Goal: Task Accomplishment & Management: Complete application form

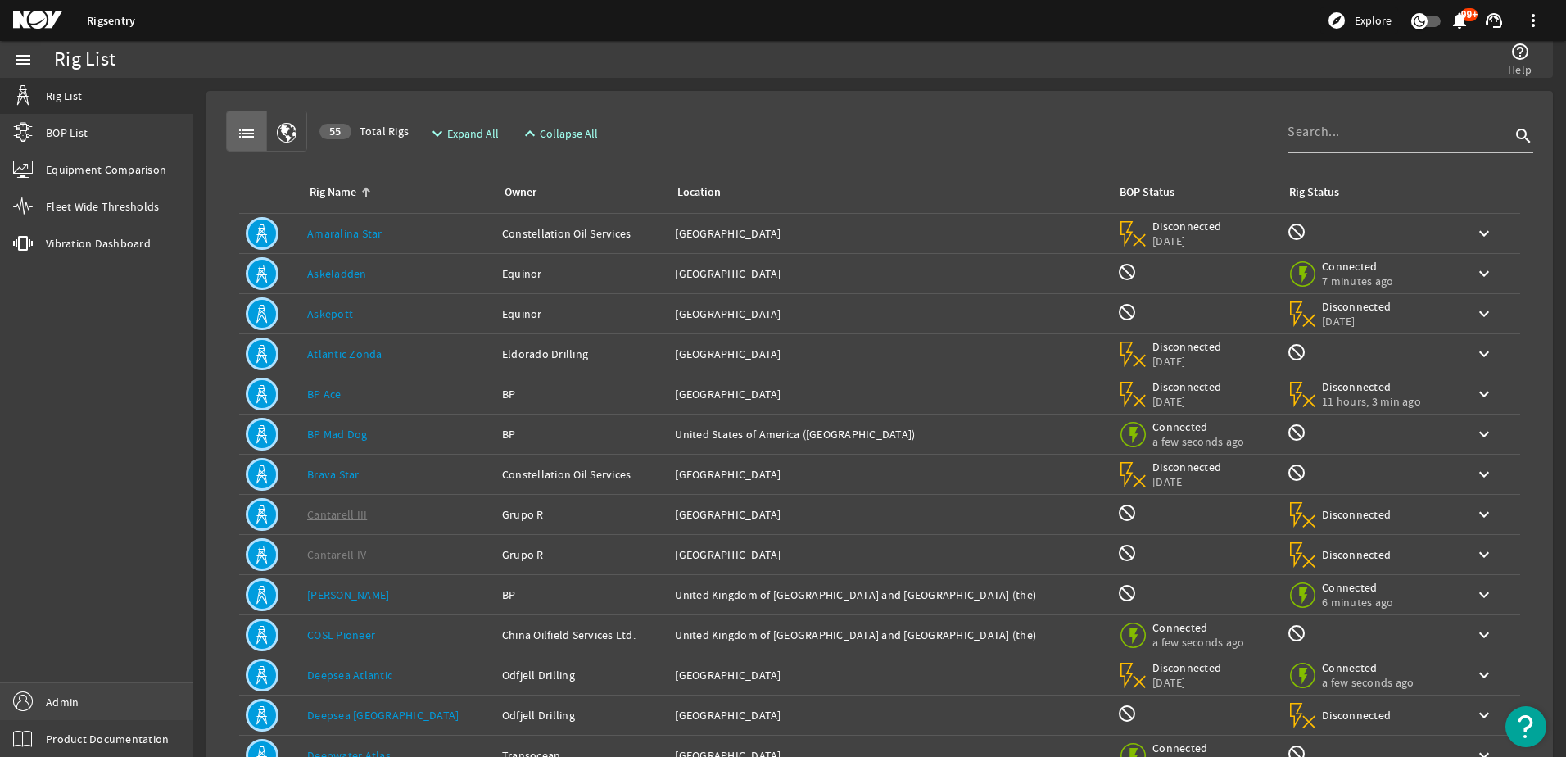
click at [150, 699] on link "Admin" at bounding box center [96, 701] width 193 height 37
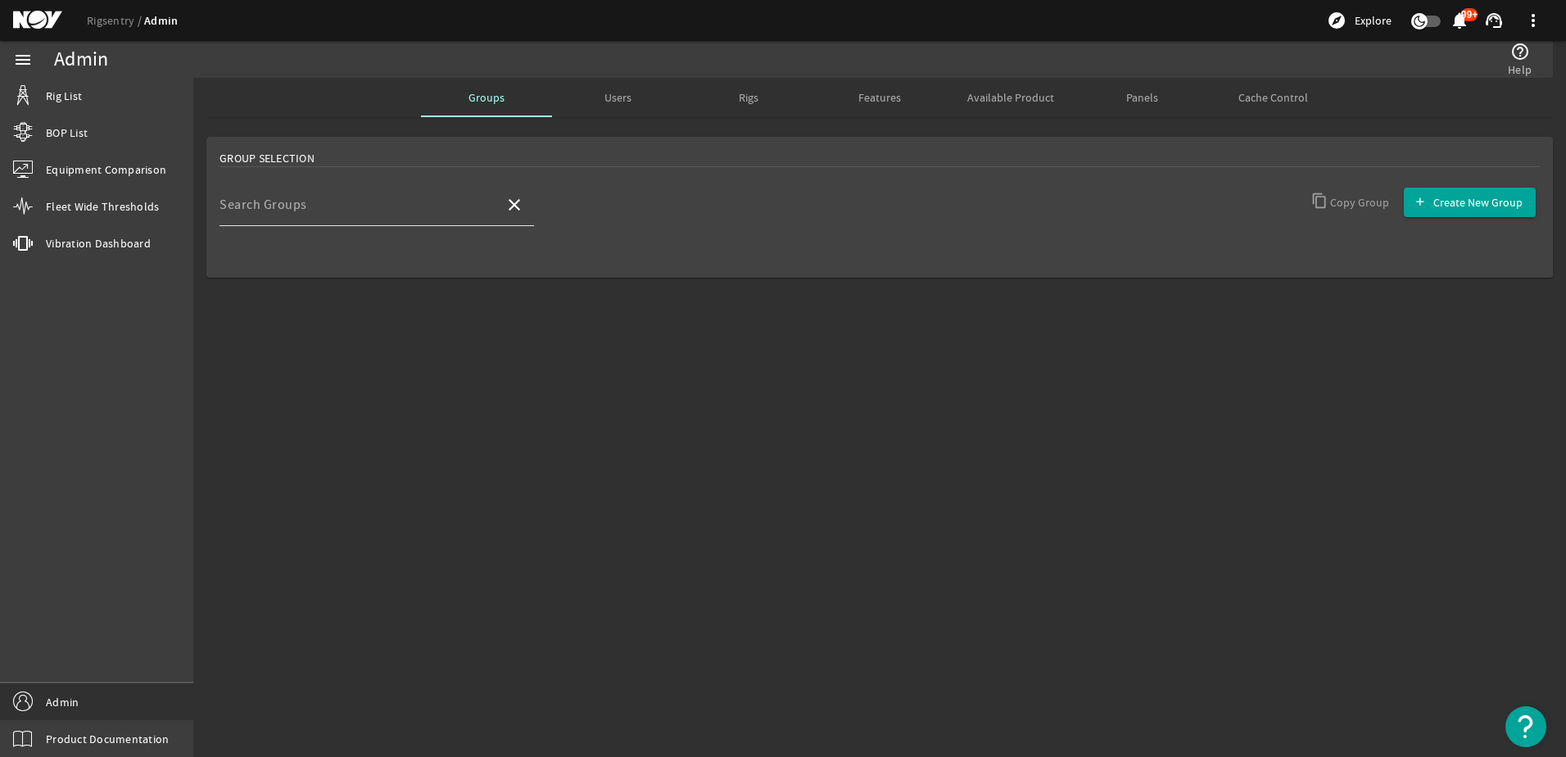
click at [409, 194] on div "Search Groups" at bounding box center [355, 204] width 272 height 43
click at [415, 234] on mat-option "NOV CBM Team" at bounding box center [376, 252] width 314 height 39
type input "NOV CBM Team"
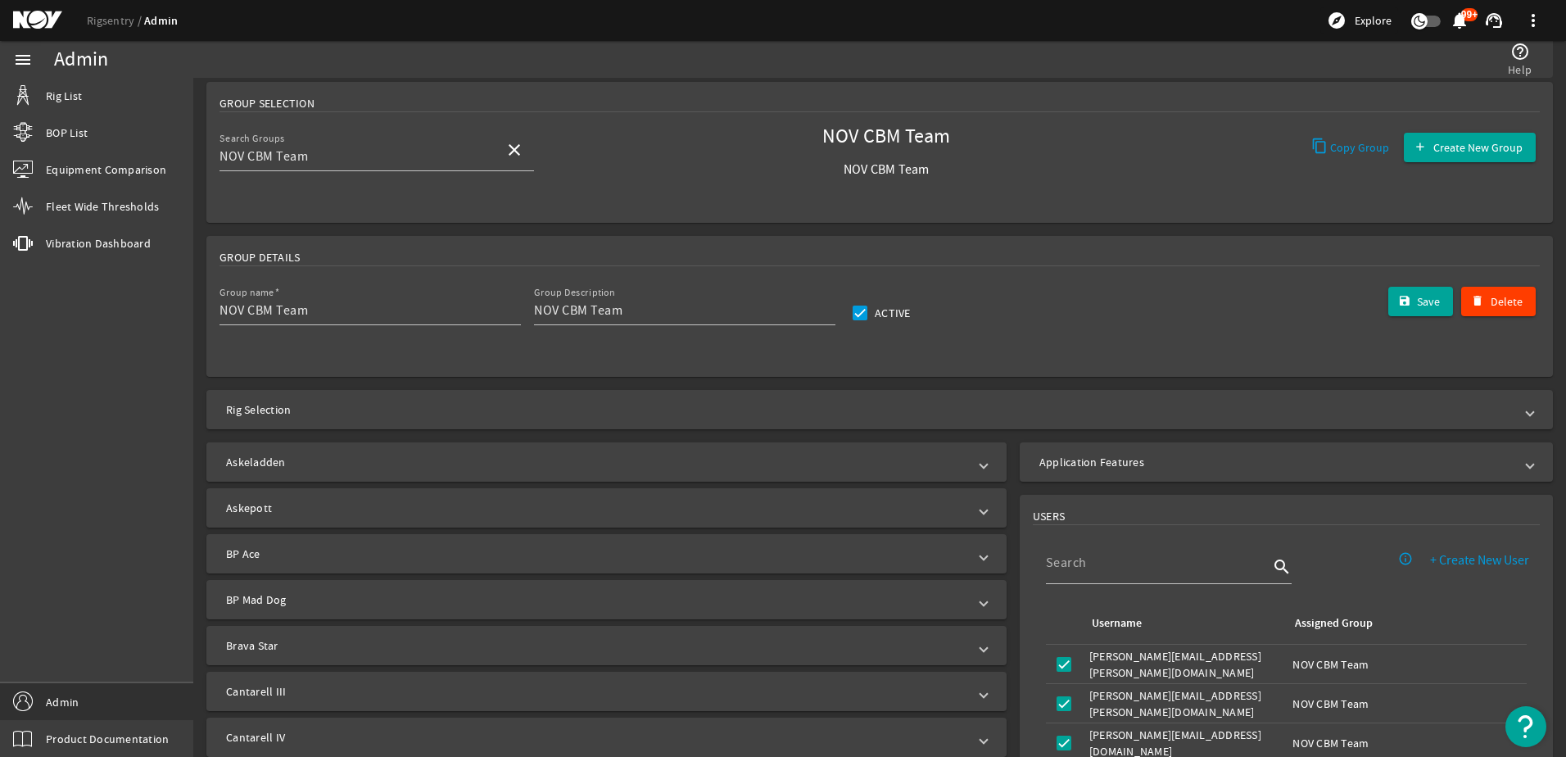
scroll to position [82, 0]
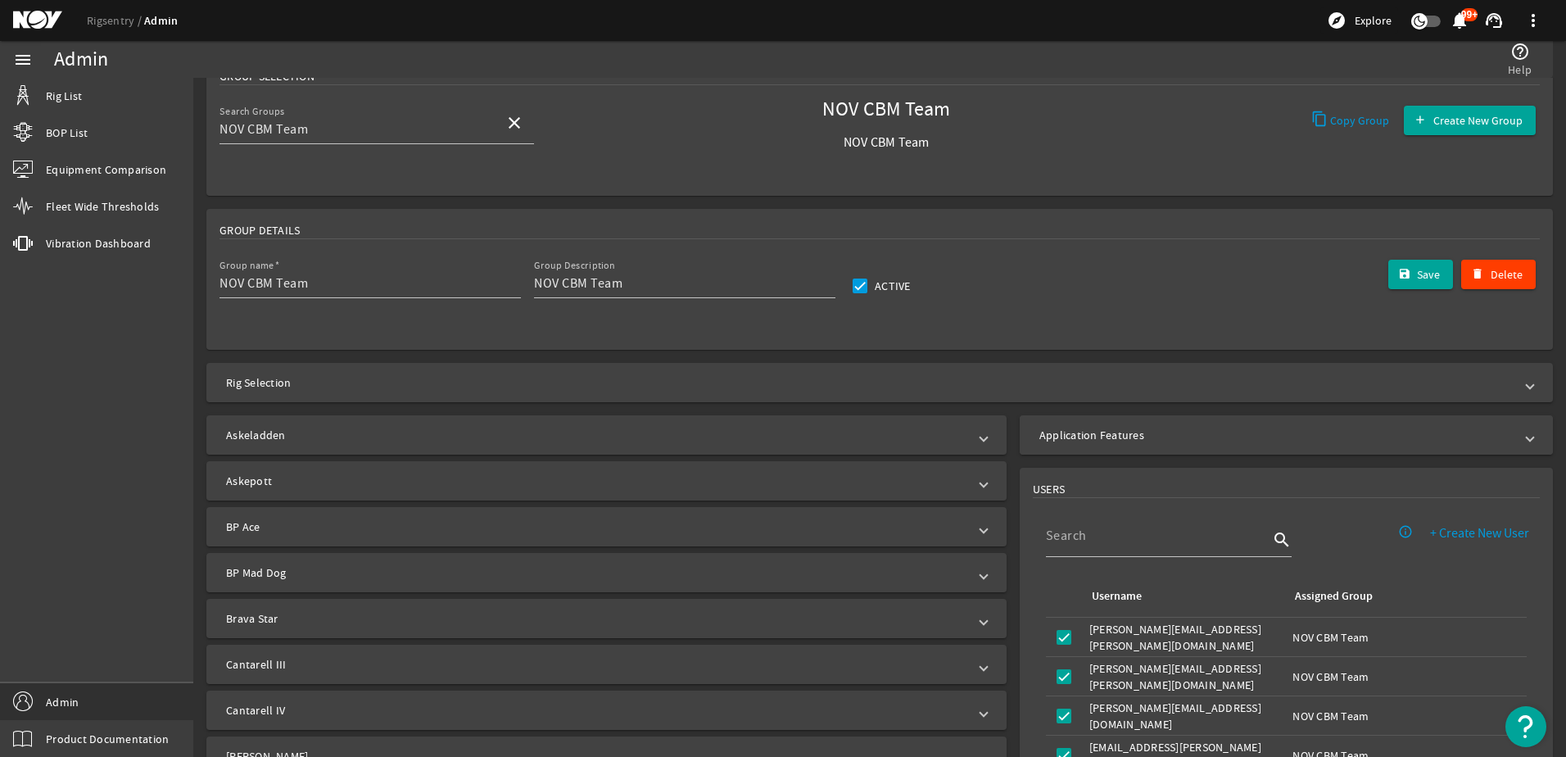
click at [1041, 435] on mat-panel-title "Application Features" at bounding box center [1276, 435] width 474 height 16
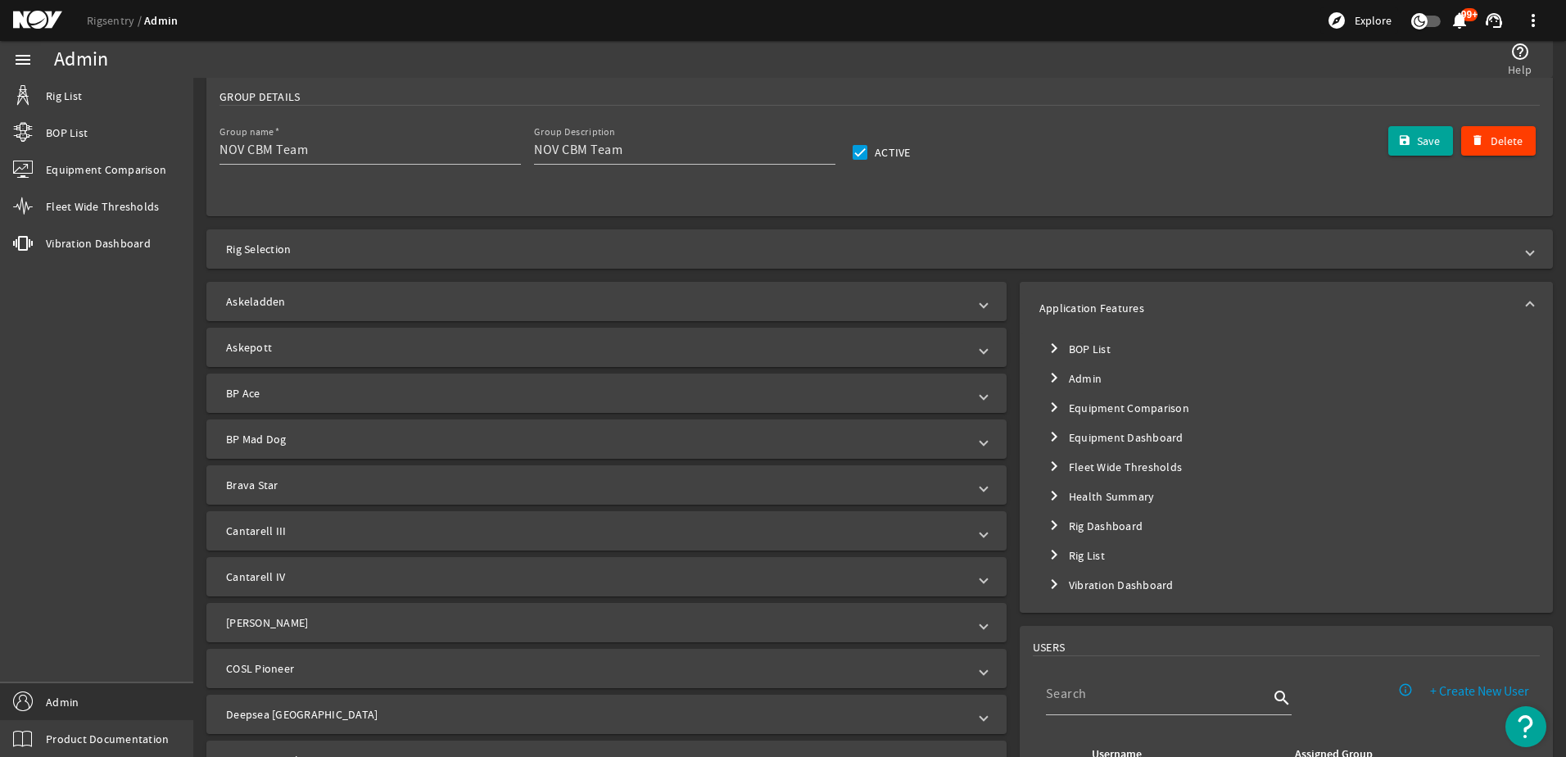
scroll to position [246, 0]
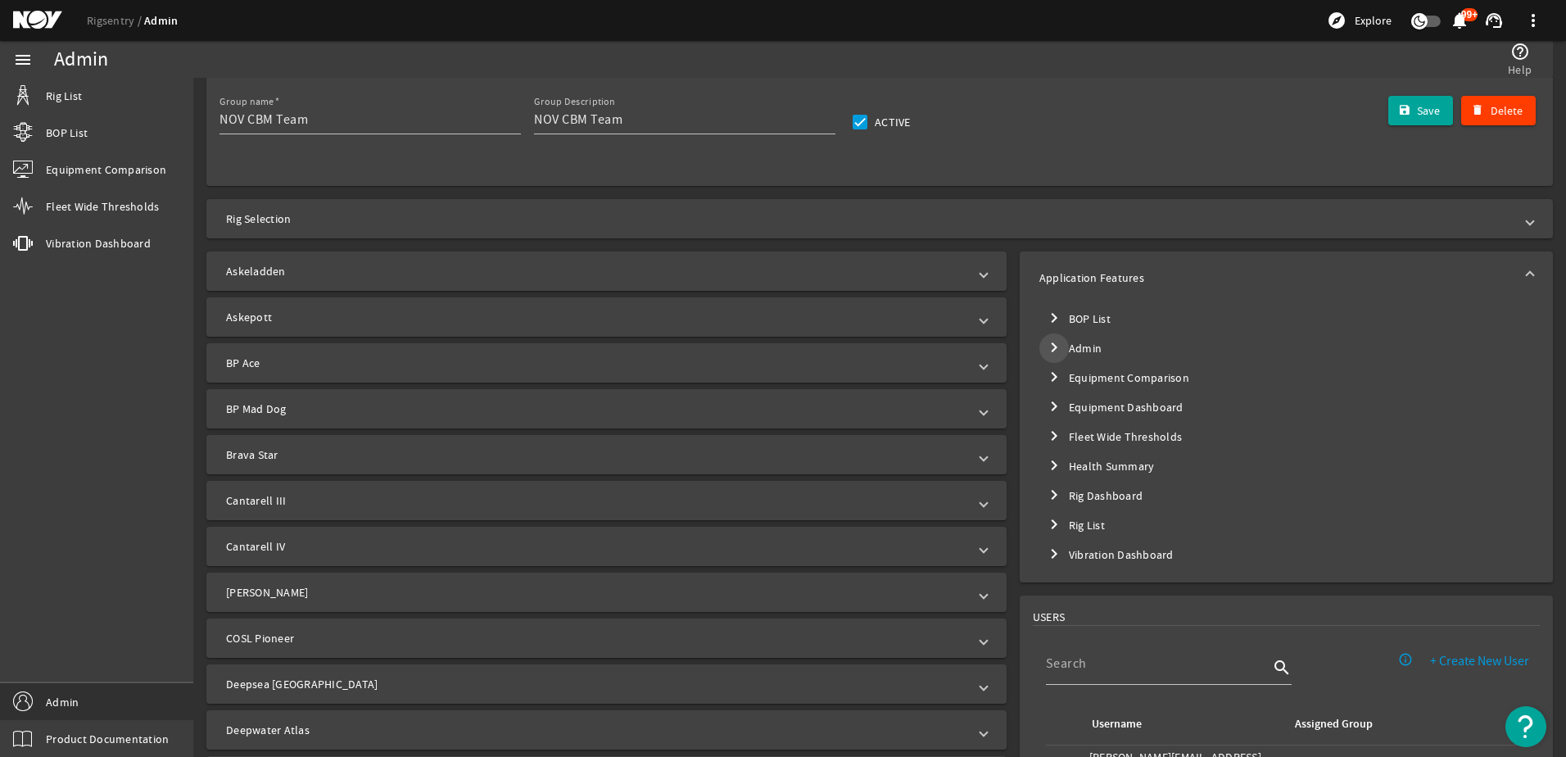
click at [1046, 344] on mat-icon "chevron_right" at bounding box center [1054, 347] width 20 height 20
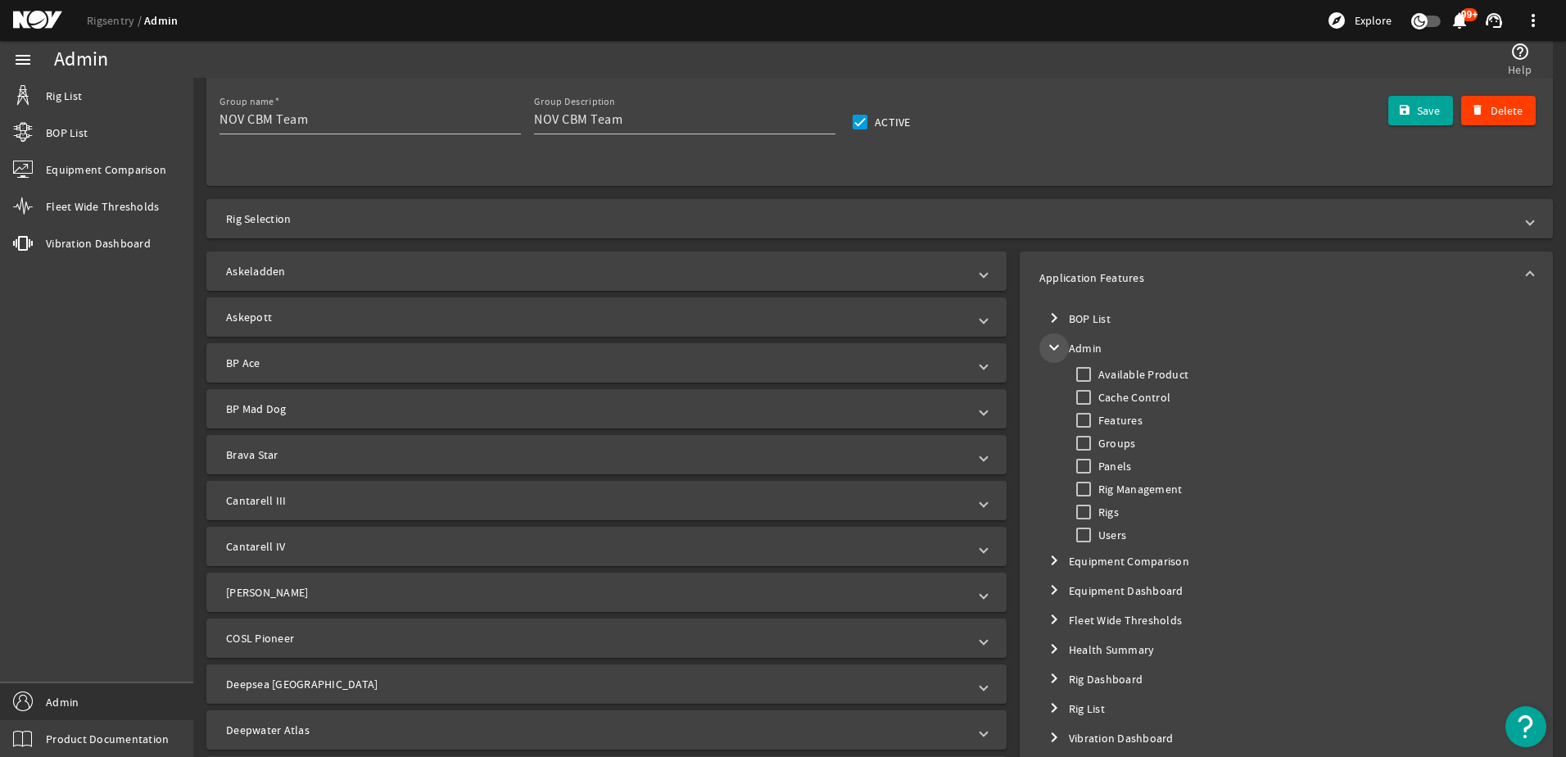
click at [1046, 344] on mat-icon "expand_more" at bounding box center [1054, 347] width 20 height 20
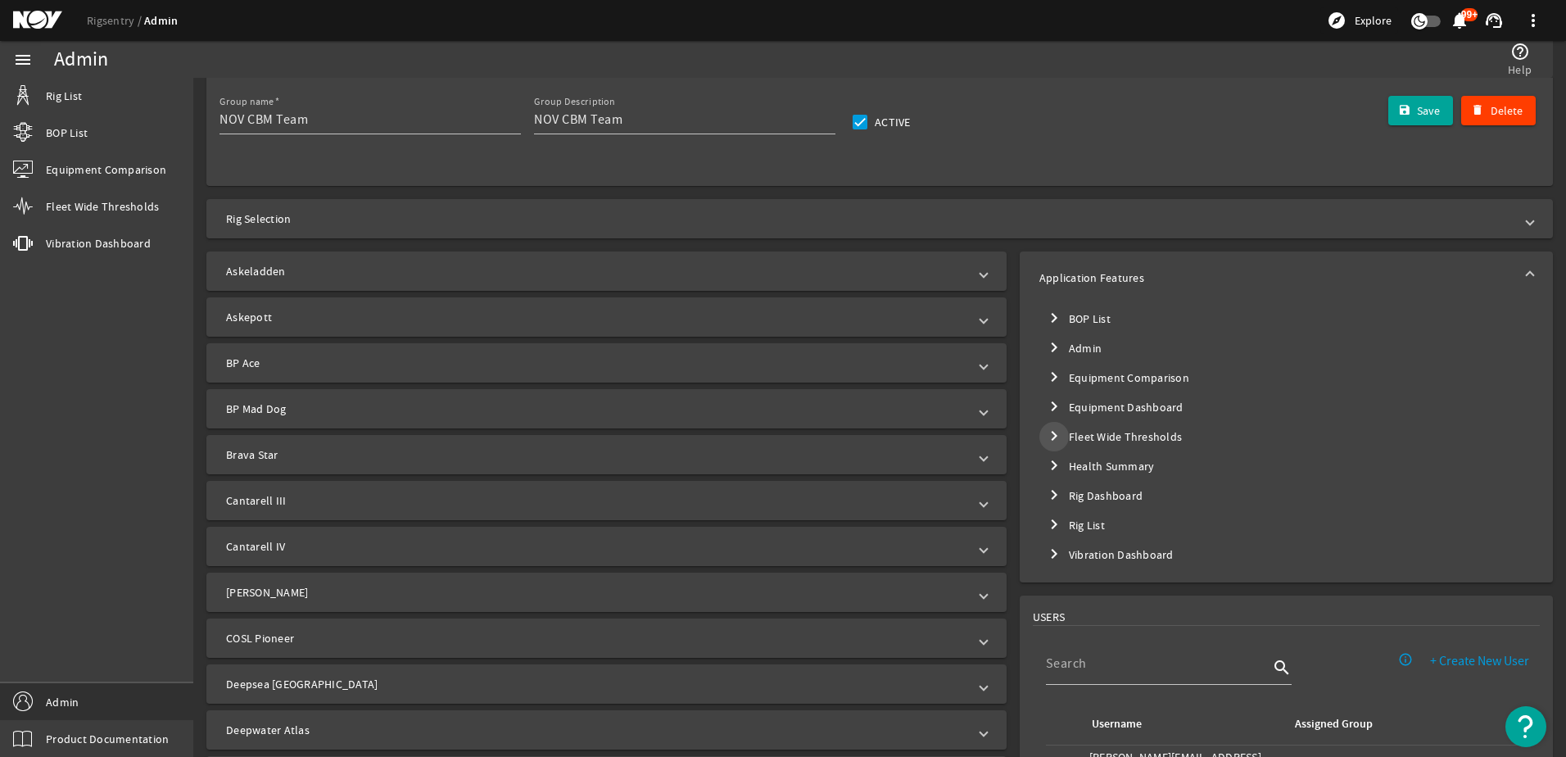
click at [1046, 436] on mat-icon "chevron_right" at bounding box center [1054, 436] width 20 height 20
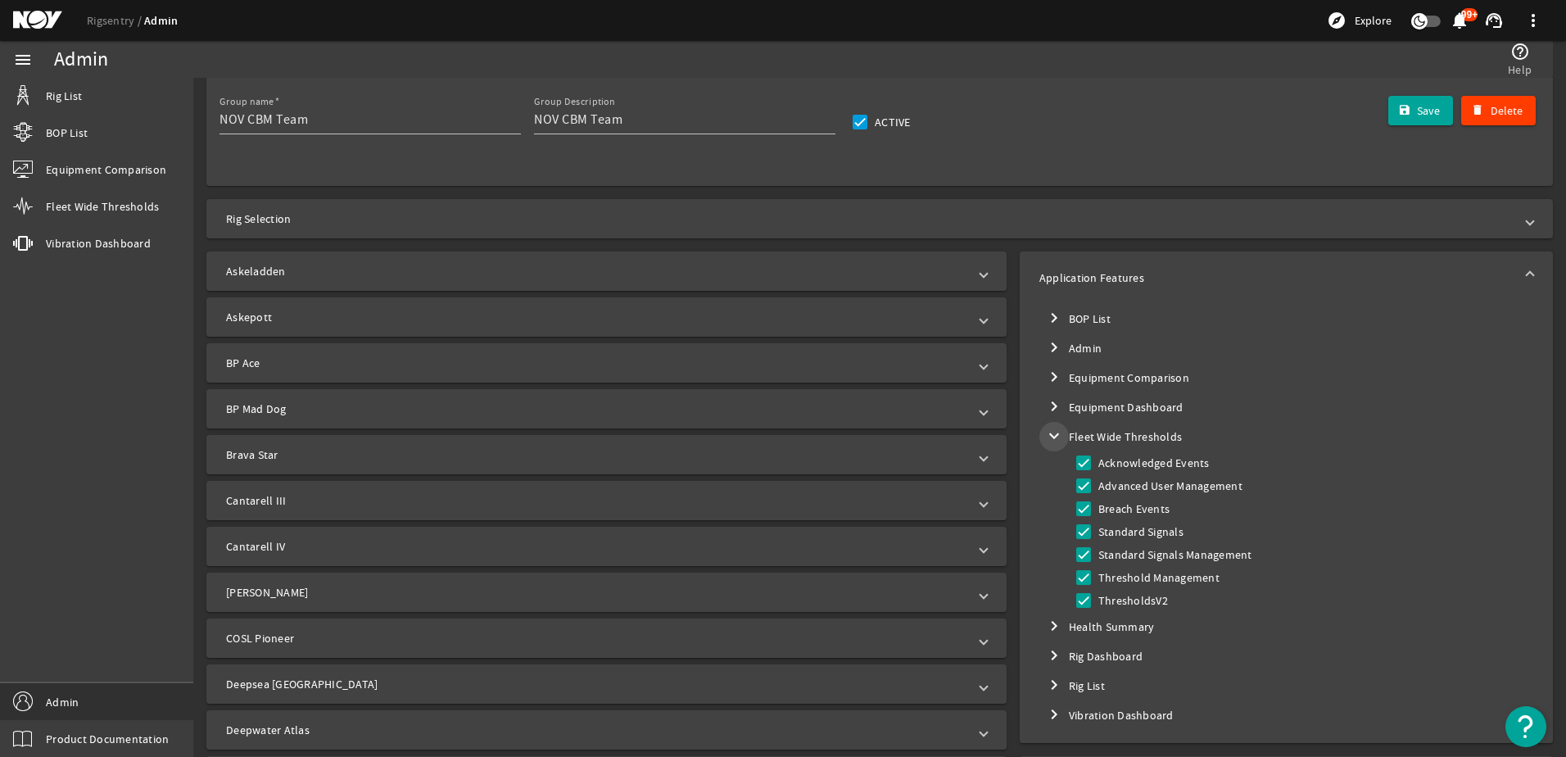
click at [1046, 436] on mat-icon "expand_more" at bounding box center [1054, 436] width 20 height 20
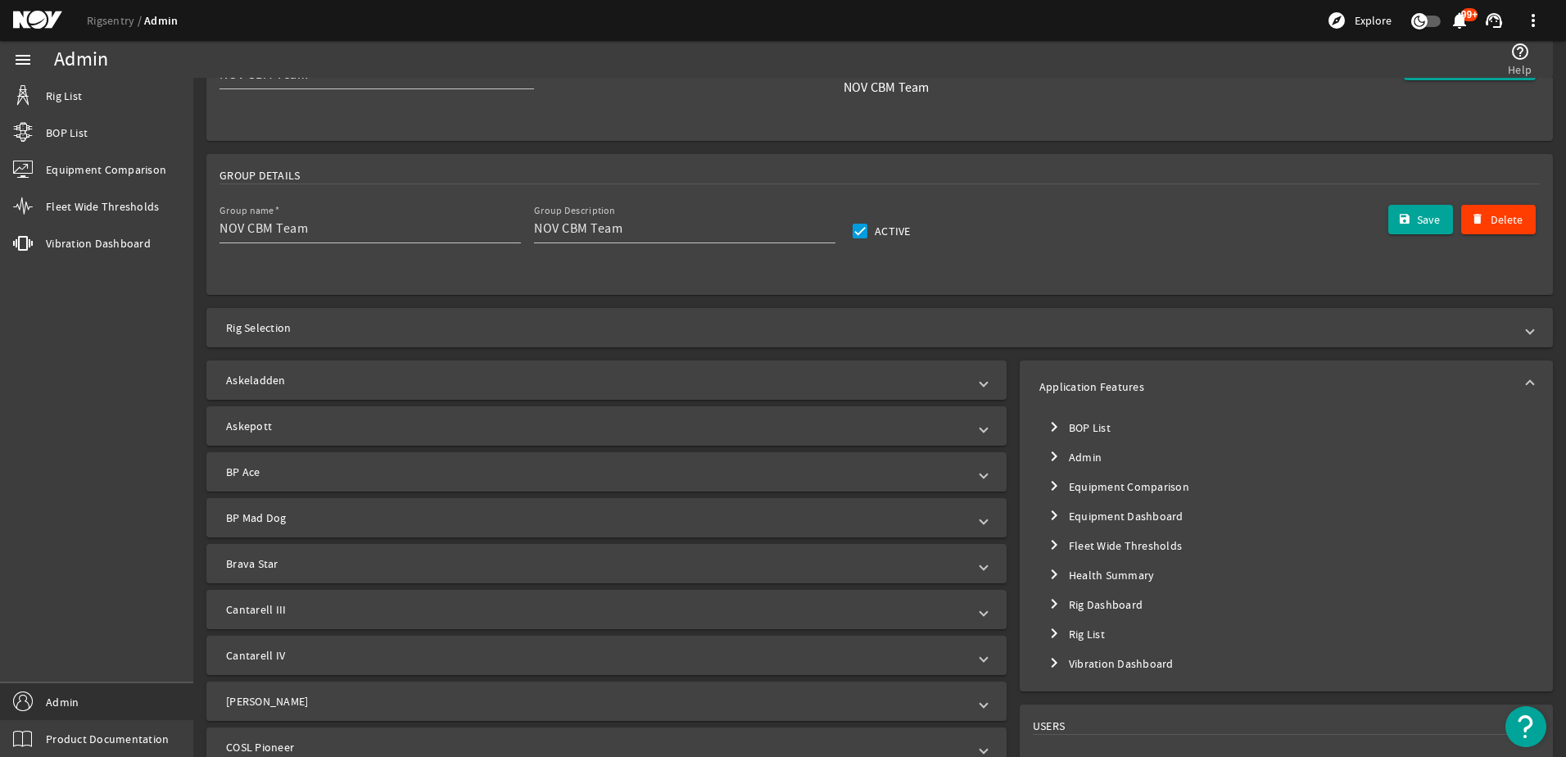
scroll to position [0, 0]
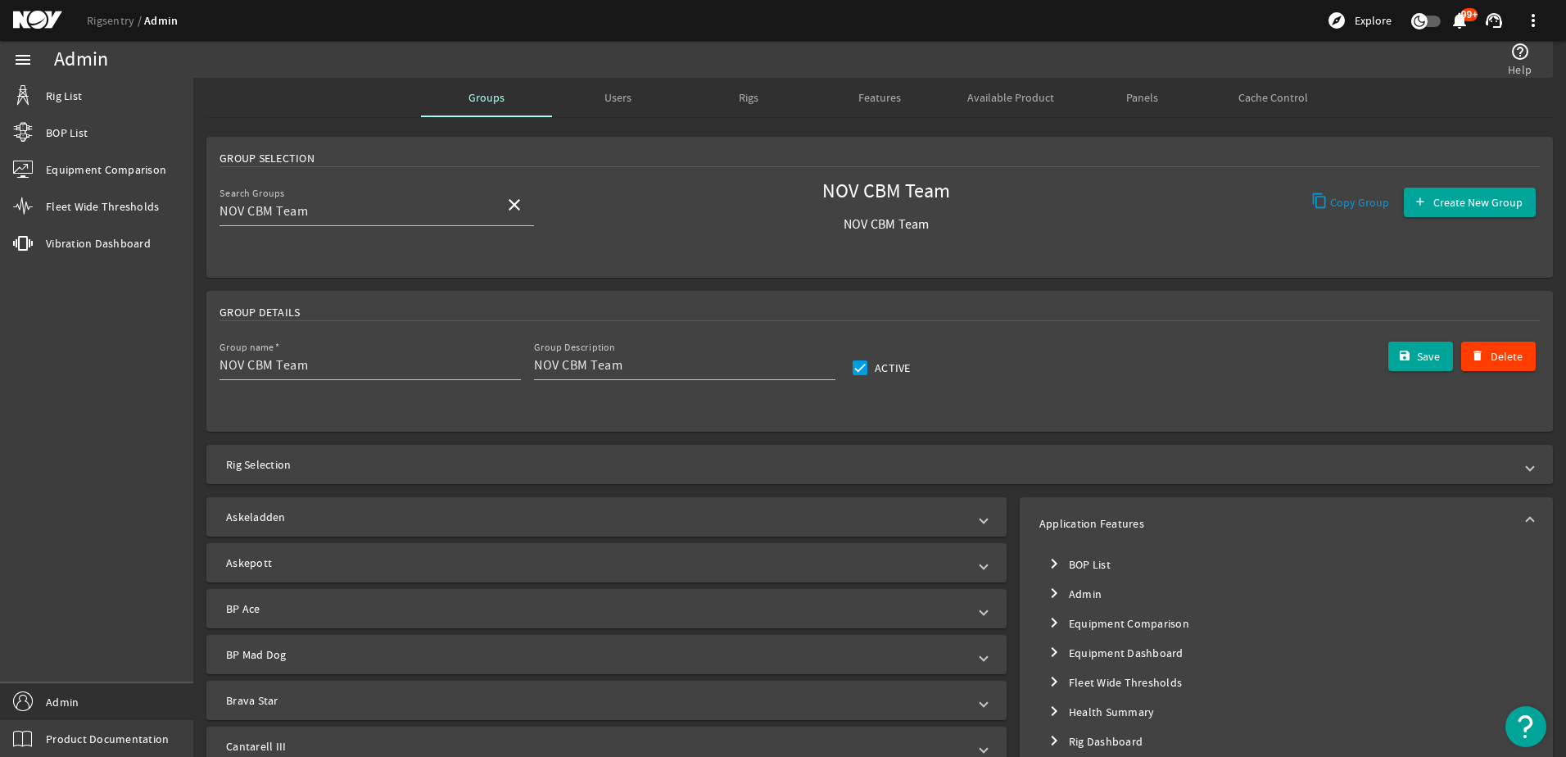
click at [577, 109] on div "Users" at bounding box center [617, 97] width 131 height 39
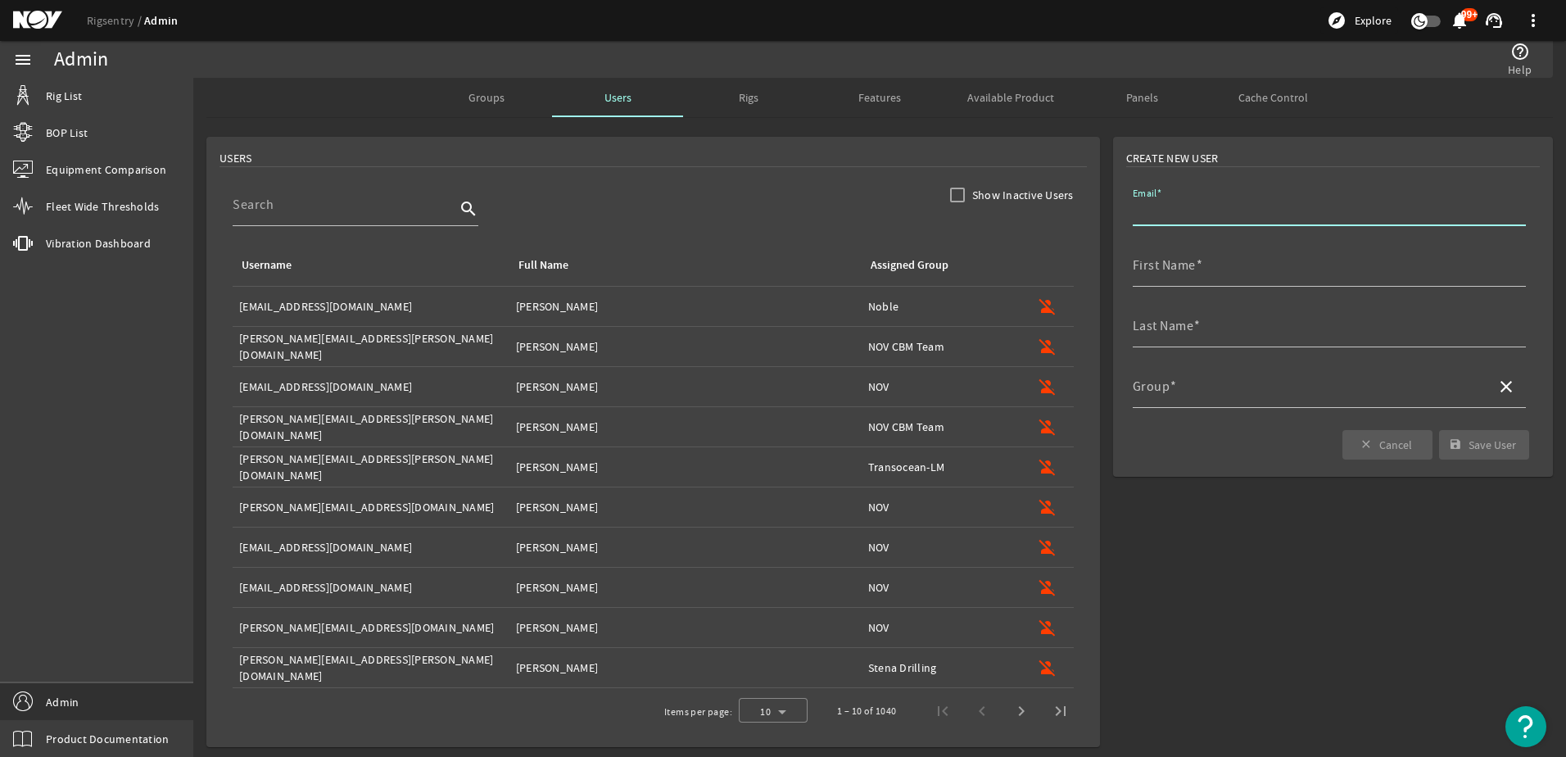
click at [1202, 220] on input "Email" at bounding box center [1322, 211] width 380 height 20
paste input "[EMAIL_ADDRESS][DOMAIN_NAME]"
type input "[EMAIL_ADDRESS][DOMAIN_NAME]"
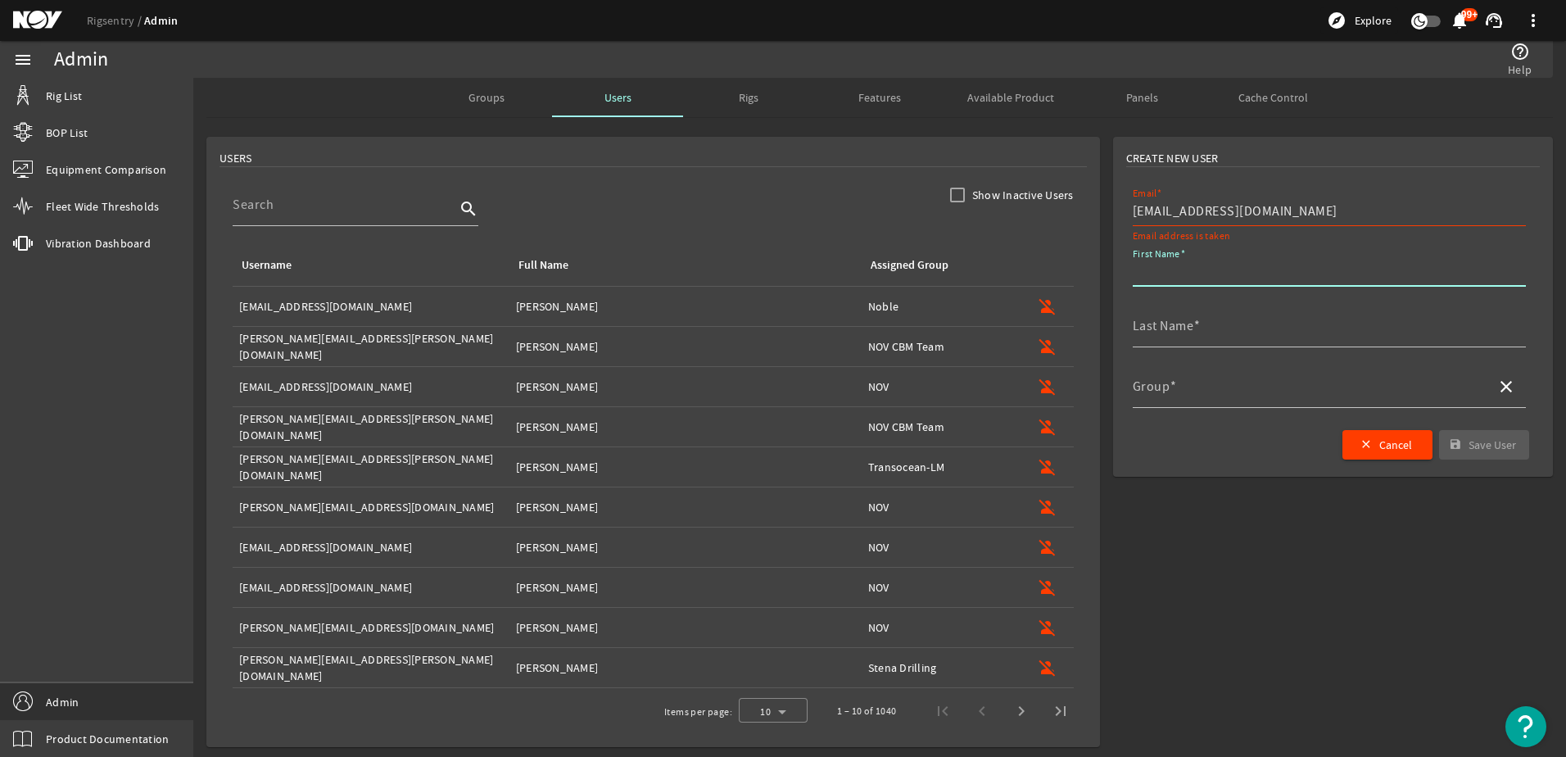
click at [1145, 278] on input "First Name" at bounding box center [1322, 272] width 380 height 20
type input "A"
drag, startPoint x: 1145, startPoint y: 278, endPoint x: 1079, endPoint y: 269, distance: 66.9
click at [1079, 269] on div "Create New User Email [EMAIL_ADDRESS][DOMAIN_NAME] Email address is taken First…" at bounding box center [879, 441] width 1372 height 623
click at [1272, 212] on input "[EMAIL_ADDRESS][DOMAIN_NAME]" at bounding box center [1322, 211] width 380 height 20
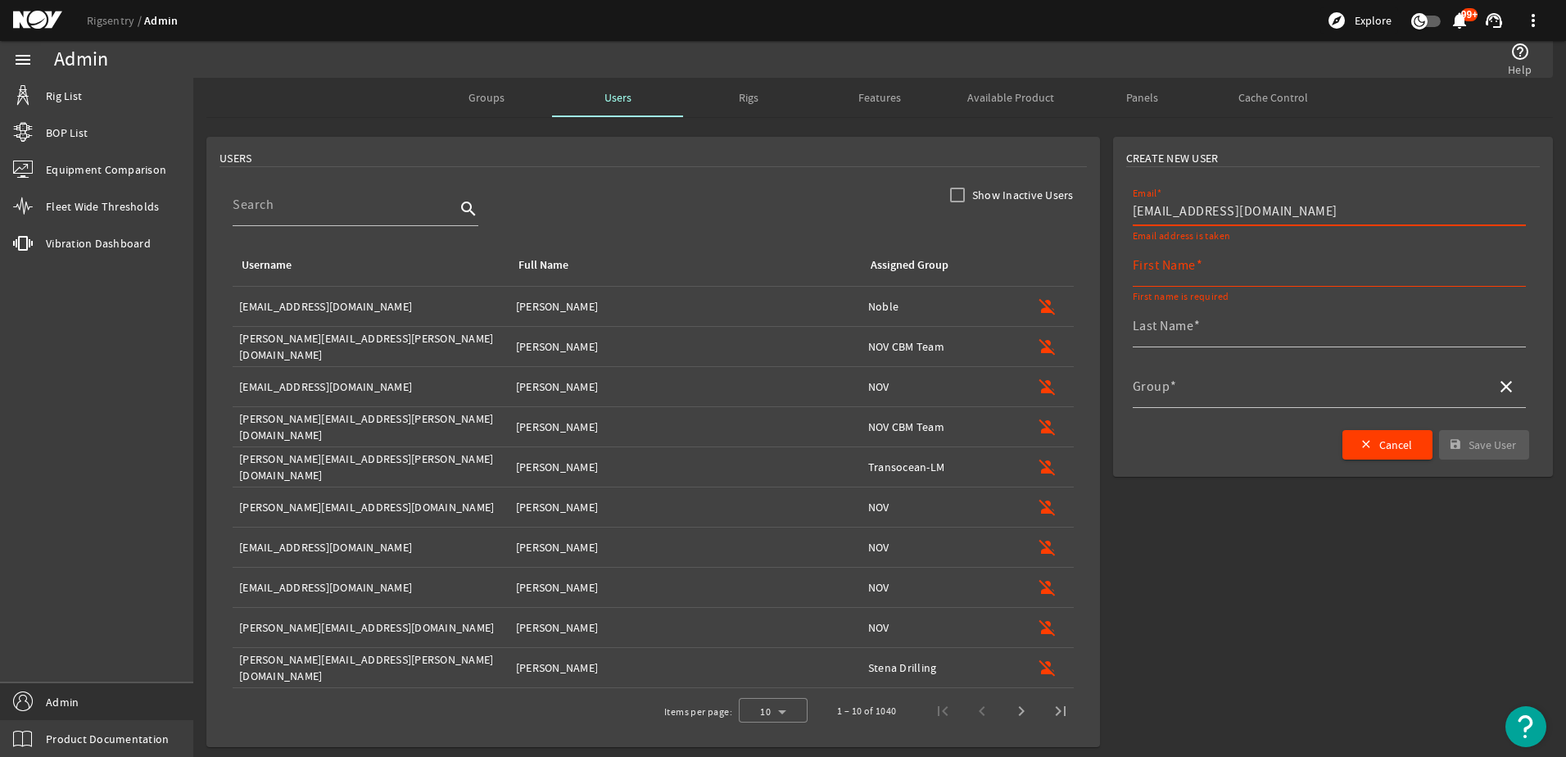
click at [1276, 213] on input "[EMAIL_ADDRESS][DOMAIN_NAME]" at bounding box center [1322, 211] width 380 height 20
drag, startPoint x: 1276, startPoint y: 213, endPoint x: 1119, endPoint y: 214, distance: 156.4
click at [1119, 214] on mat-card "Create New User Email [EMAIL_ADDRESS][DOMAIN_NAME] Email address is taken First…" at bounding box center [1333, 307] width 440 height 340
click at [362, 211] on input at bounding box center [344, 205] width 223 height 20
paste input "[EMAIL_ADDRESS][DOMAIN_NAME]"
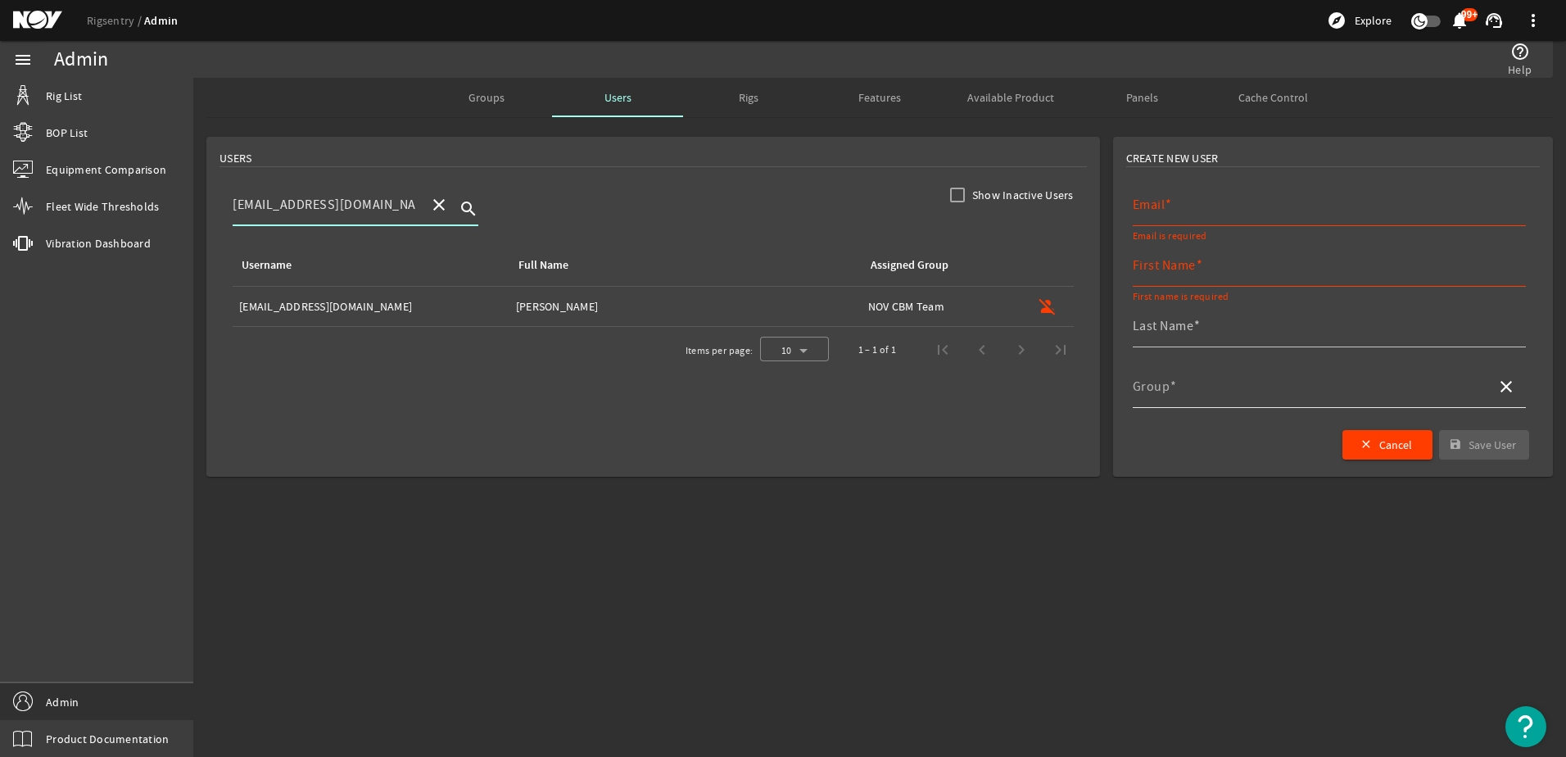
type input "[EMAIL_ADDRESS][DOMAIN_NAME]"
